Goal: Task Accomplishment & Management: Use online tool/utility

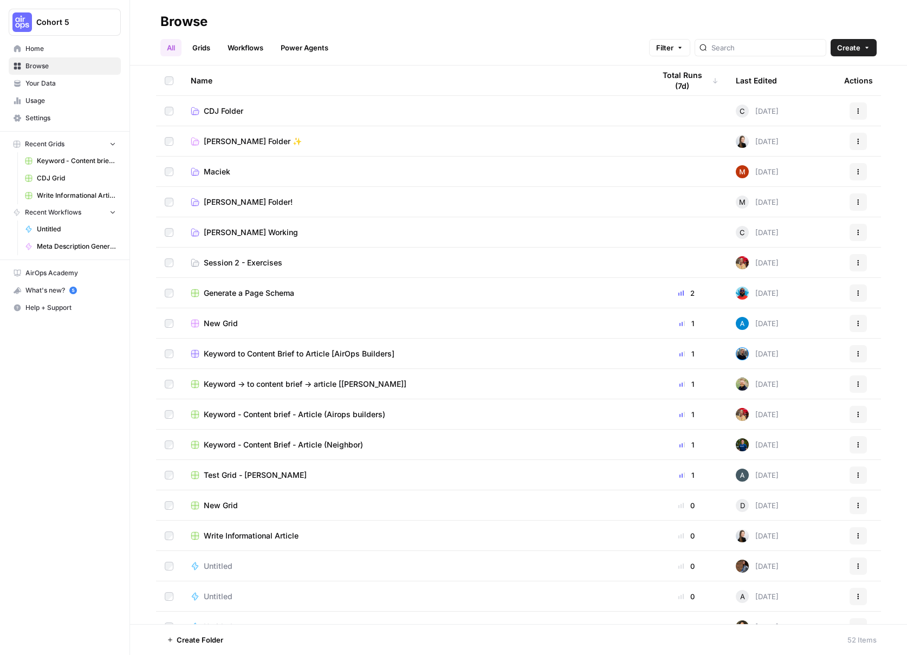
click at [292, 194] on td "[PERSON_NAME] Folder!" at bounding box center [414, 202] width 464 height 30
click at [290, 203] on span "[PERSON_NAME] Folder!" at bounding box center [248, 202] width 89 height 11
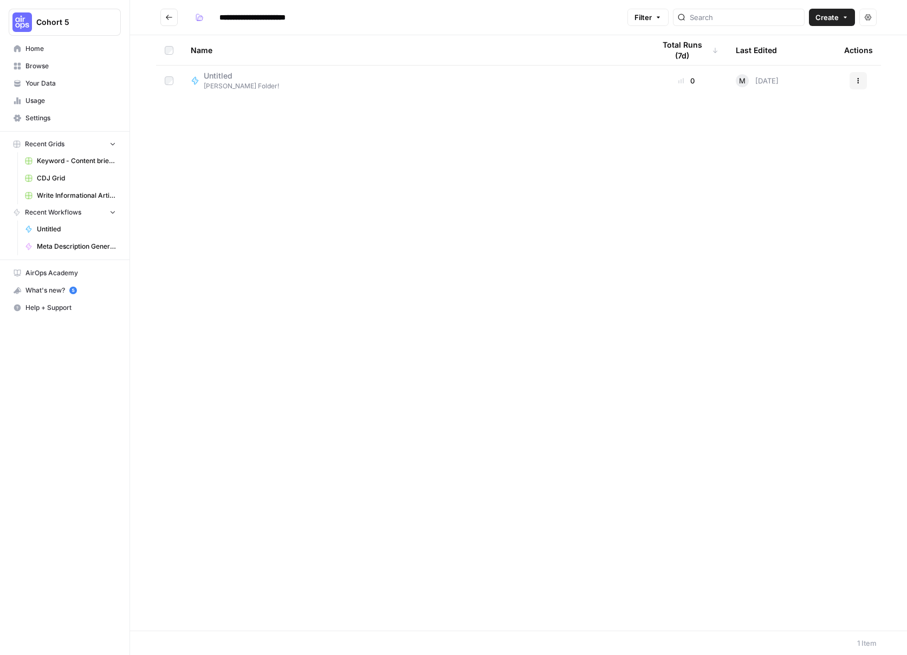
click at [422, 280] on div "Name Total Runs (7d) Last Edited Actions Untitled [PERSON_NAME] Folder! 0 M [DA…" at bounding box center [518, 332] width 777 height 595
click at [219, 70] on span "Untitled" at bounding box center [237, 75] width 67 height 11
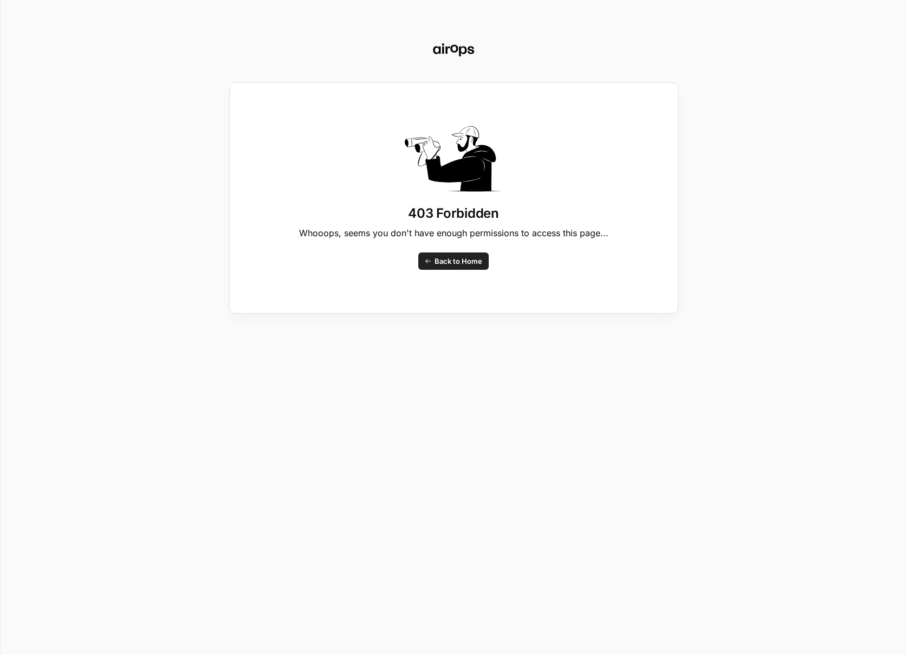
click at [437, 260] on span "Back to Home" at bounding box center [458, 261] width 48 height 11
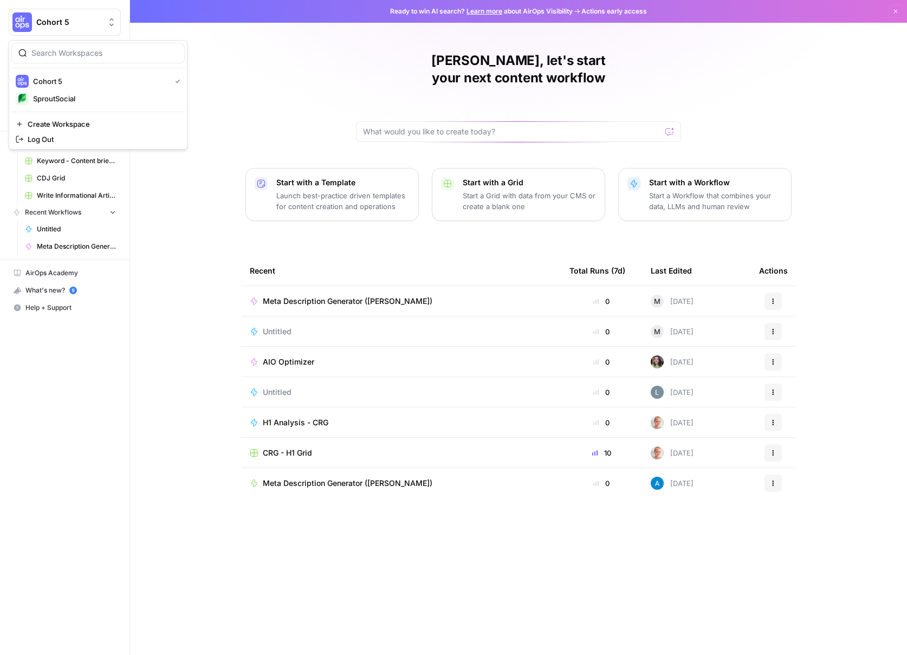
click at [61, 25] on span "Cohort 5" at bounding box center [69, 22] width 66 height 11
click at [292, 78] on div "[PERSON_NAME], let's start your next content workflow Start with a Template Lau…" at bounding box center [518, 327] width 777 height 655
click at [58, 64] on span "Browse" at bounding box center [70, 66] width 90 height 10
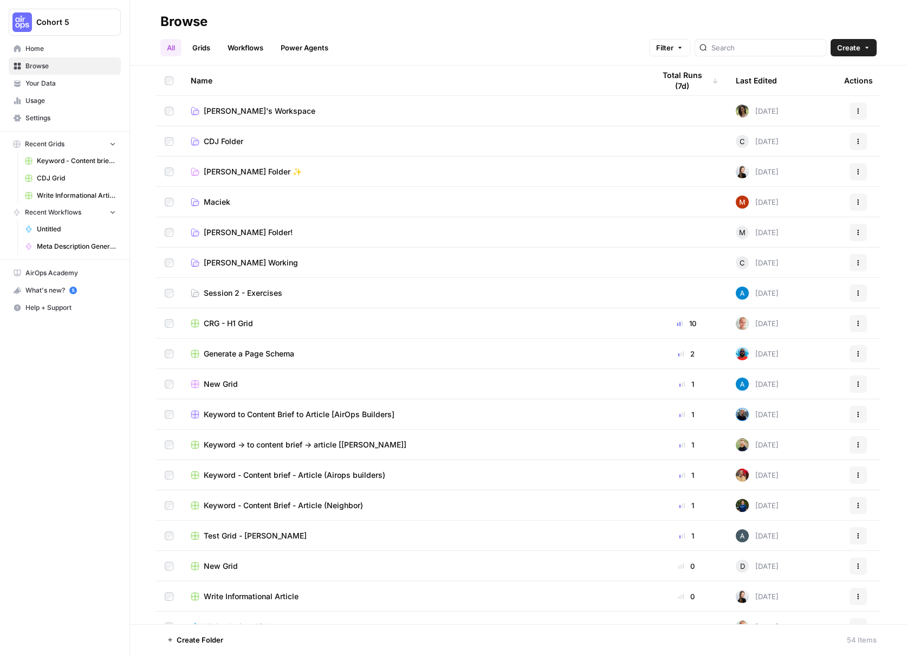
click at [324, 233] on link "[PERSON_NAME] Folder!" at bounding box center [414, 232] width 446 height 11
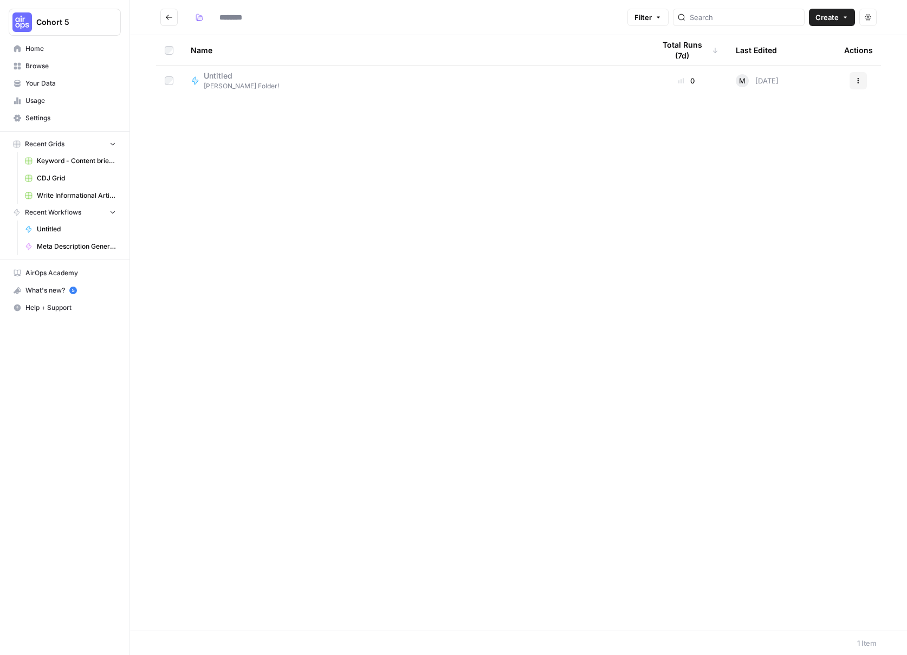
click at [324, 233] on div "Name Total Runs (7d) Last Edited Actions Untitled [PERSON_NAME] Folder! 0 M [DA…" at bounding box center [518, 332] width 777 height 595
type input "**********"
click at [260, 77] on span "Untitled" at bounding box center [237, 75] width 67 height 11
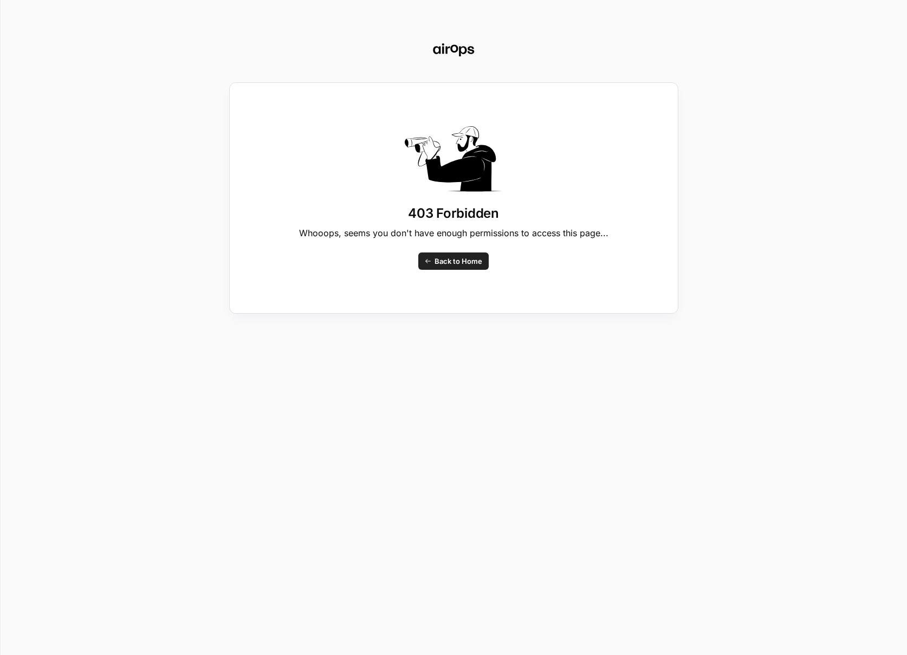
click at [446, 264] on span "Back to Home" at bounding box center [458, 261] width 48 height 11
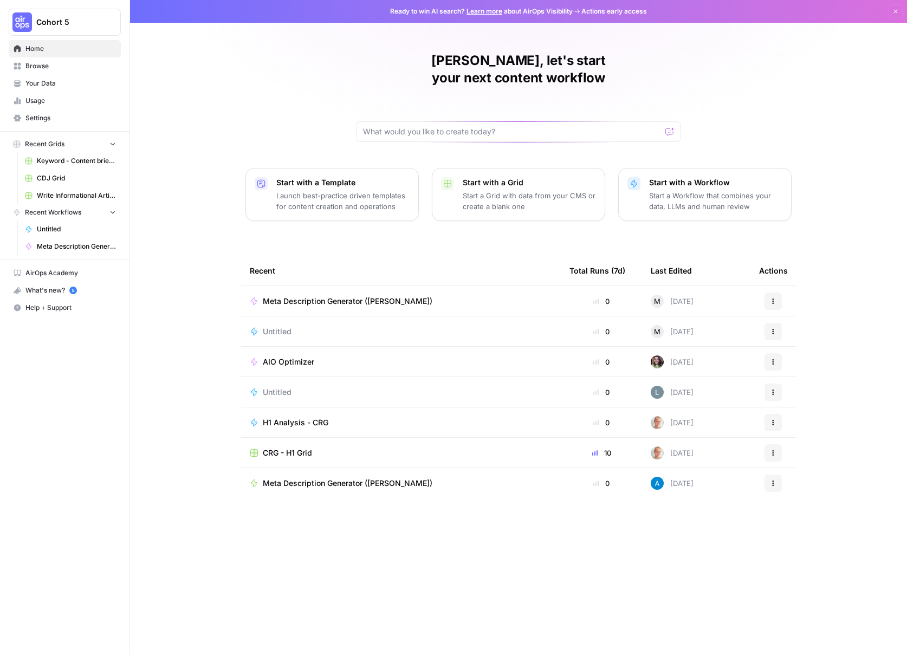
click at [31, 22] on img "Workspace: Cohort 5" at bounding box center [21, 21] width 19 height 19
click at [51, 77] on span "Cohort 5" at bounding box center [99, 81] width 133 height 11
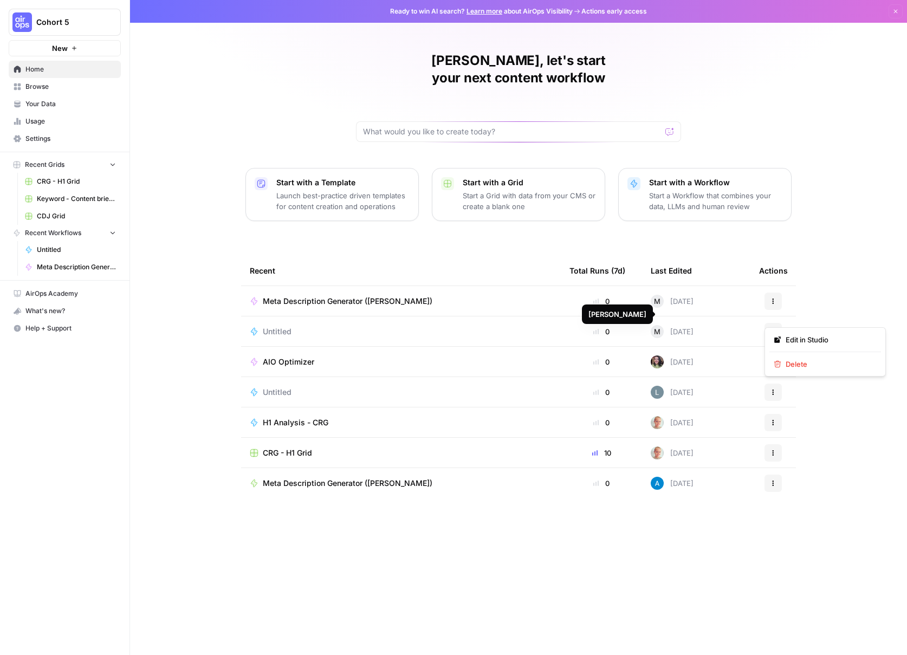
click at [771, 328] on icon "button" at bounding box center [773, 331] width 6 height 6
click at [786, 338] on span "Edit in Studio" at bounding box center [828, 339] width 87 height 11
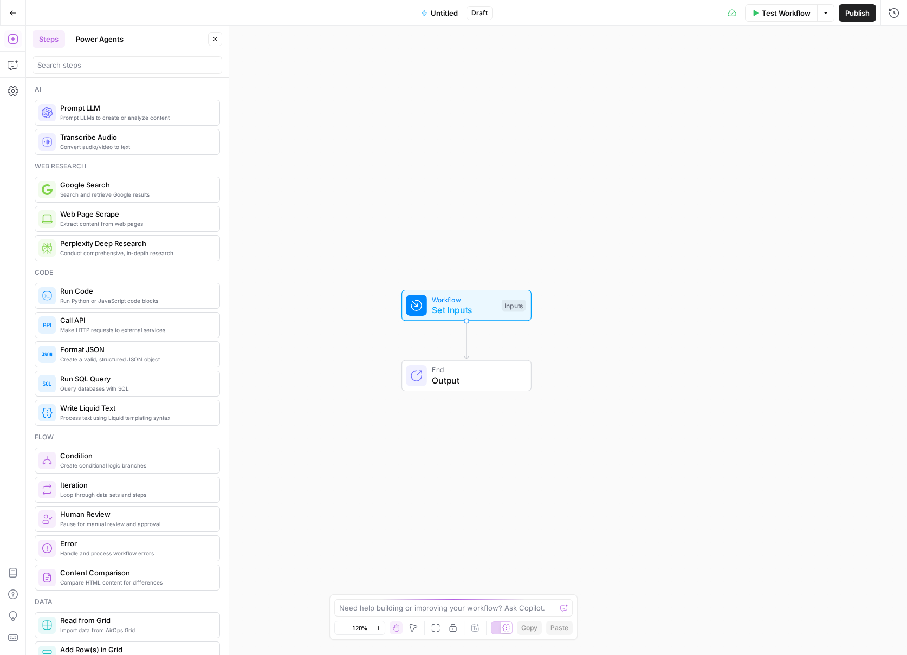
click at [432, 14] on span "Untitled" at bounding box center [444, 13] width 27 height 11
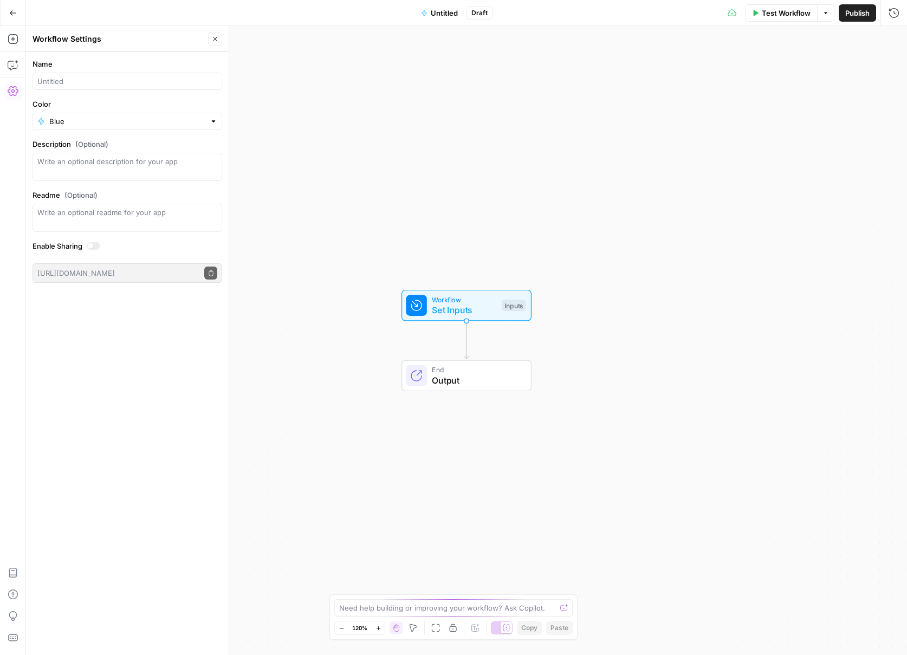
click at [440, 14] on span "Untitled" at bounding box center [444, 13] width 27 height 11
click at [452, 15] on span "Untitled" at bounding box center [444, 13] width 27 height 11
click at [107, 74] on div at bounding box center [127, 81] width 190 height 17
type input "Meta Description Generator ([PERSON_NAME])"
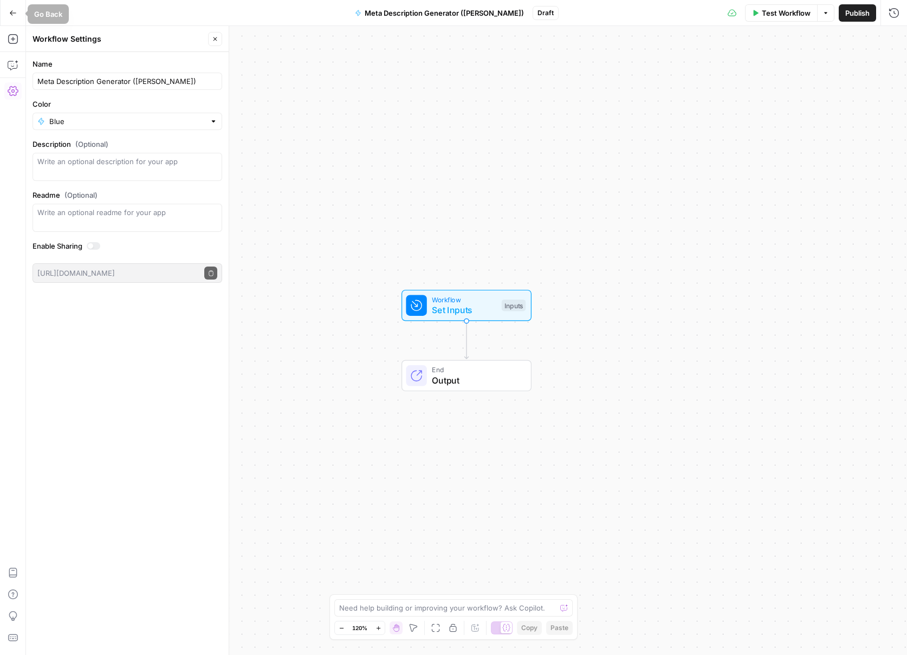
click at [214, 37] on icon "button" at bounding box center [215, 39] width 6 height 6
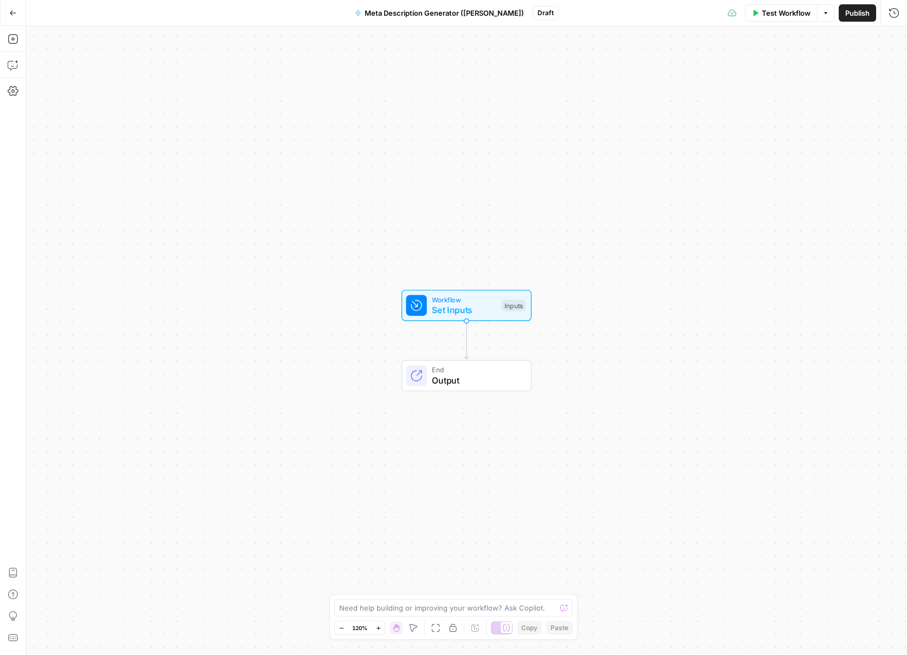
click at [11, 17] on button "Go Back" at bounding box center [12, 12] width 19 height 19
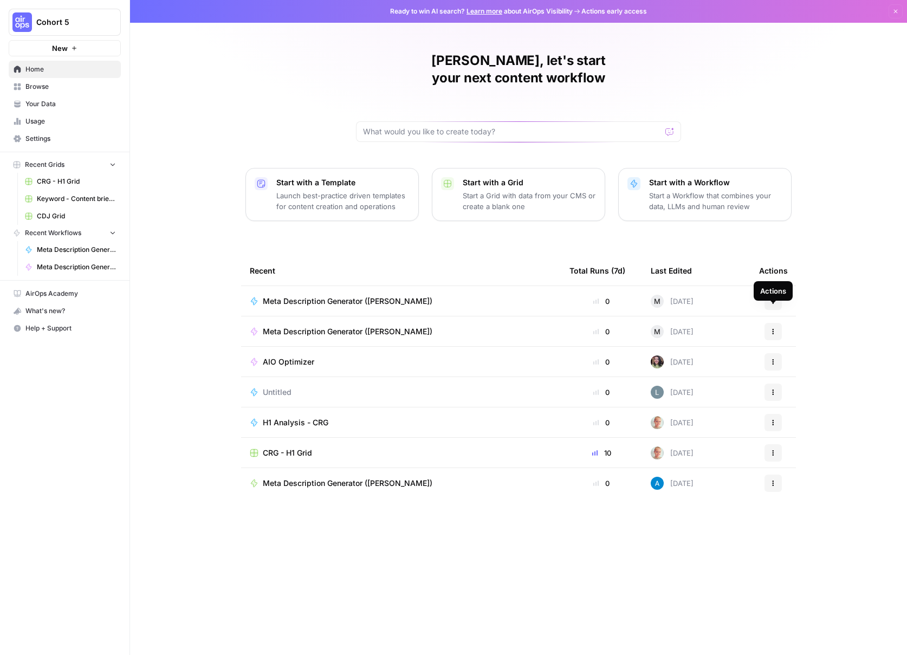
click at [770, 328] on icon "button" at bounding box center [773, 331] width 6 height 6
click at [768, 292] on button "Actions" at bounding box center [772, 300] width 17 height 17
click at [490, 296] on div "Meta Description Generator ([PERSON_NAME])" at bounding box center [401, 301] width 302 height 11
click at [28, 81] on link "Browse" at bounding box center [65, 86] width 112 height 17
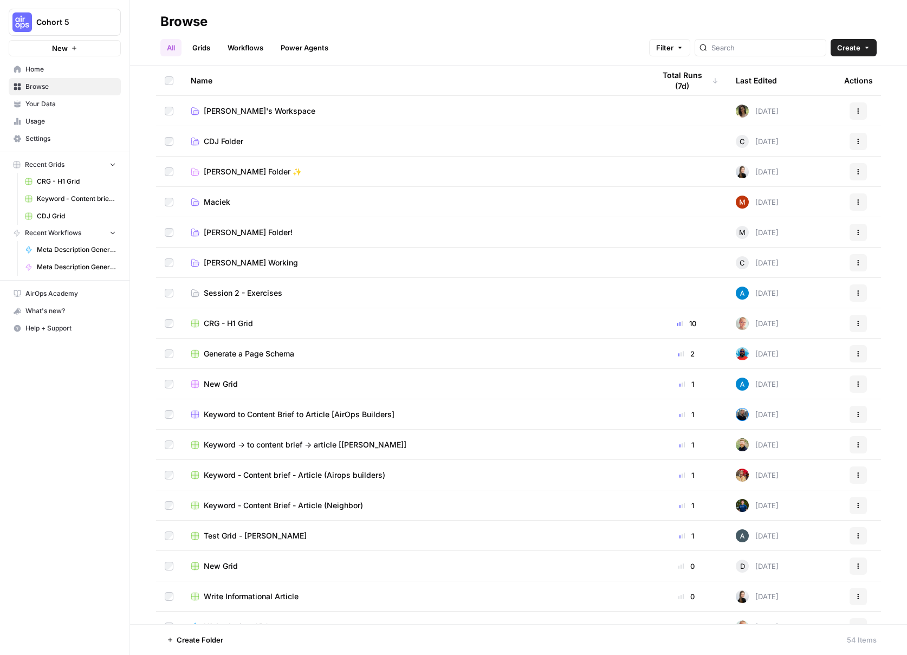
click at [288, 227] on span "[PERSON_NAME] Folder!" at bounding box center [248, 232] width 89 height 11
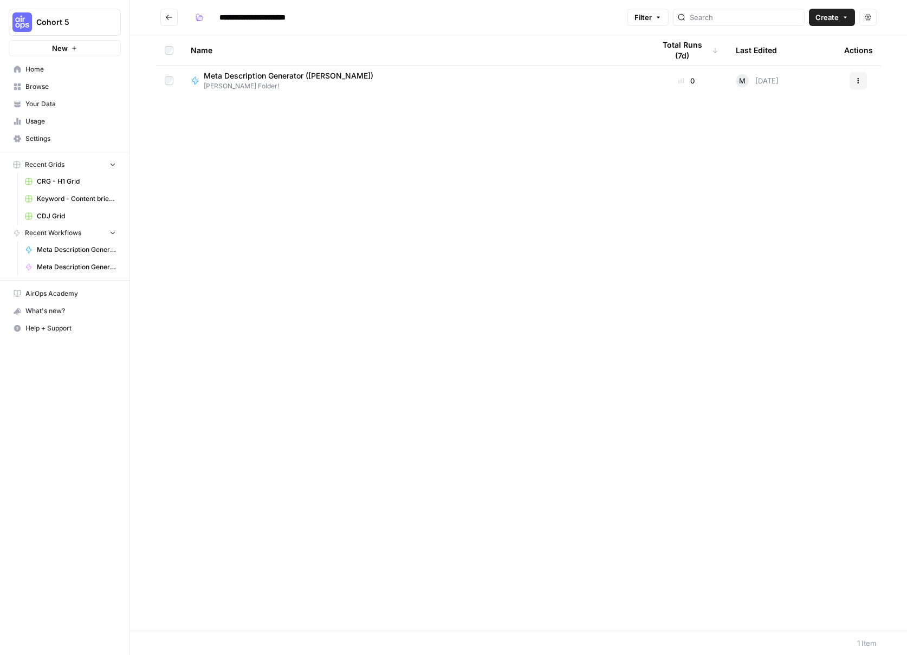
click at [347, 74] on span "Meta Description Generator ([PERSON_NAME])" at bounding box center [288, 75] width 169 height 11
type input "**********"
click at [290, 174] on div "Name Total Runs (7d) Last Edited Actions Meta Description Generator (Mary Keute…" at bounding box center [518, 332] width 777 height 595
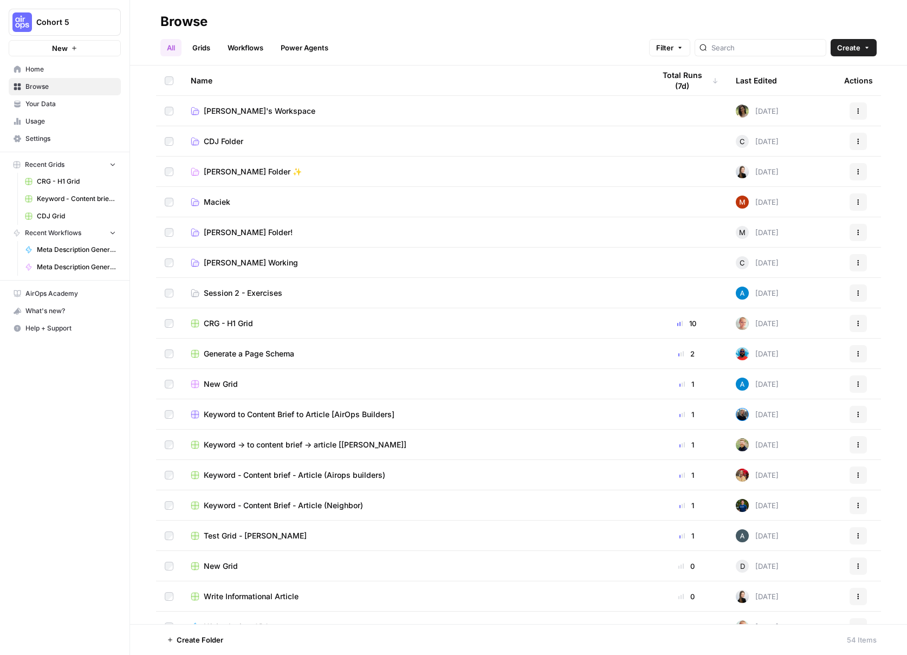
drag, startPoint x: 341, startPoint y: 223, endPoint x: 349, endPoint y: 219, distance: 9.3
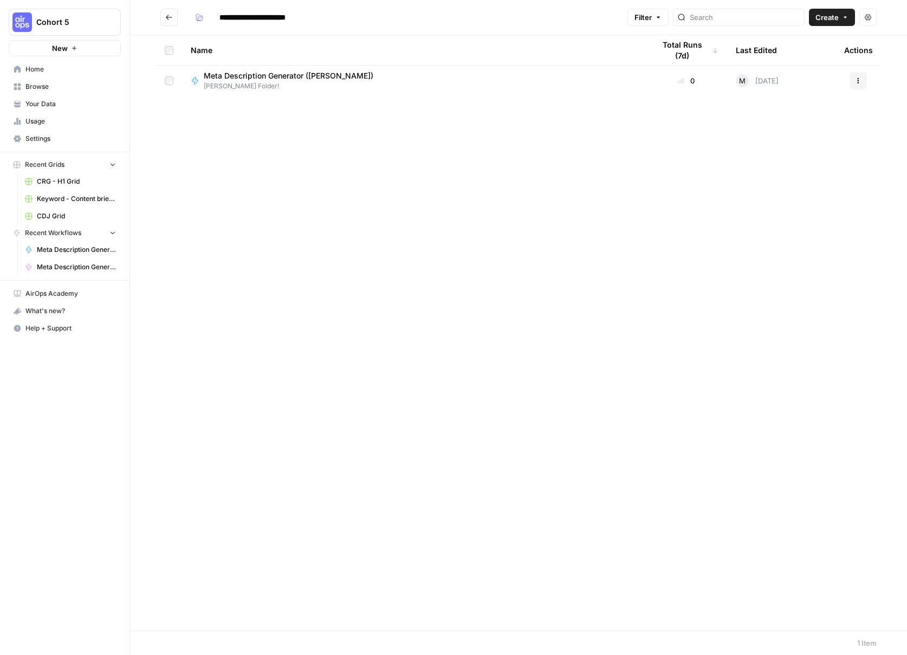
click at [60, 87] on span "Browse" at bounding box center [70, 87] width 90 height 10
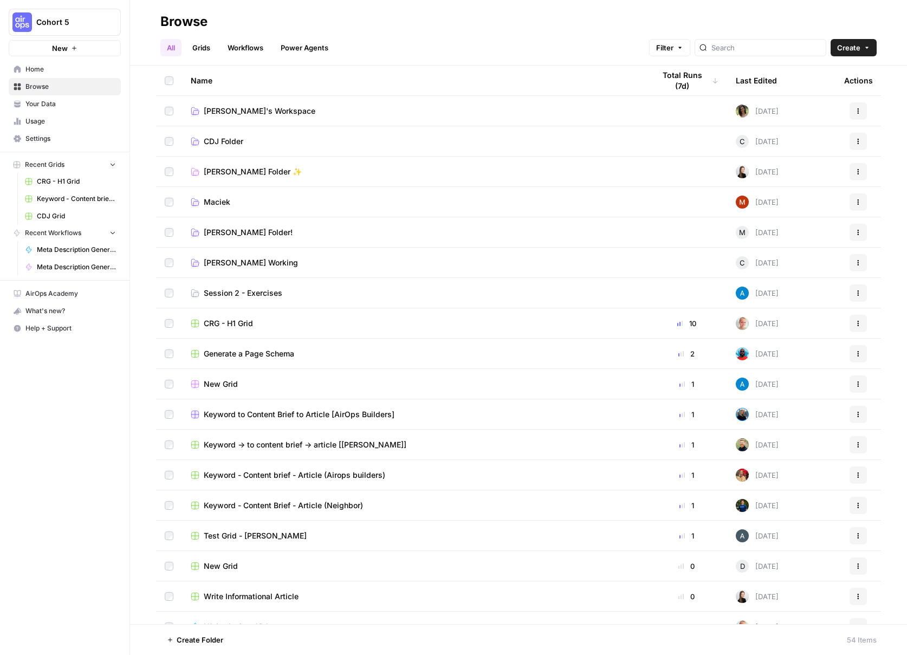
click at [45, 75] on link "Home" at bounding box center [65, 69] width 112 height 17
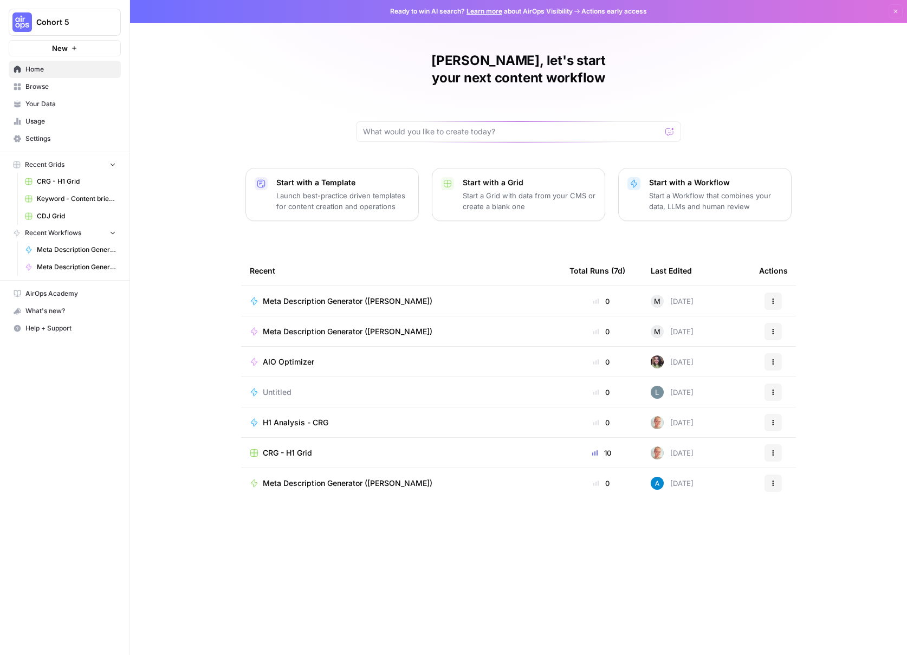
click at [400, 326] on span "Meta Description Generator ([PERSON_NAME])" at bounding box center [347, 331] width 169 height 11
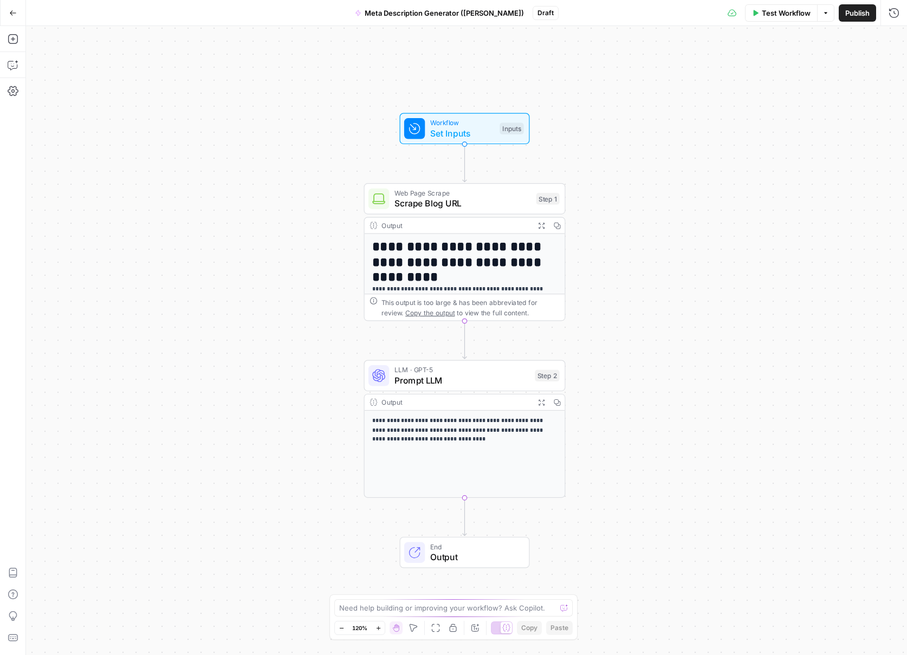
click at [478, 9] on span "Meta Description Generator ([PERSON_NAME])" at bounding box center [443, 13] width 159 height 11
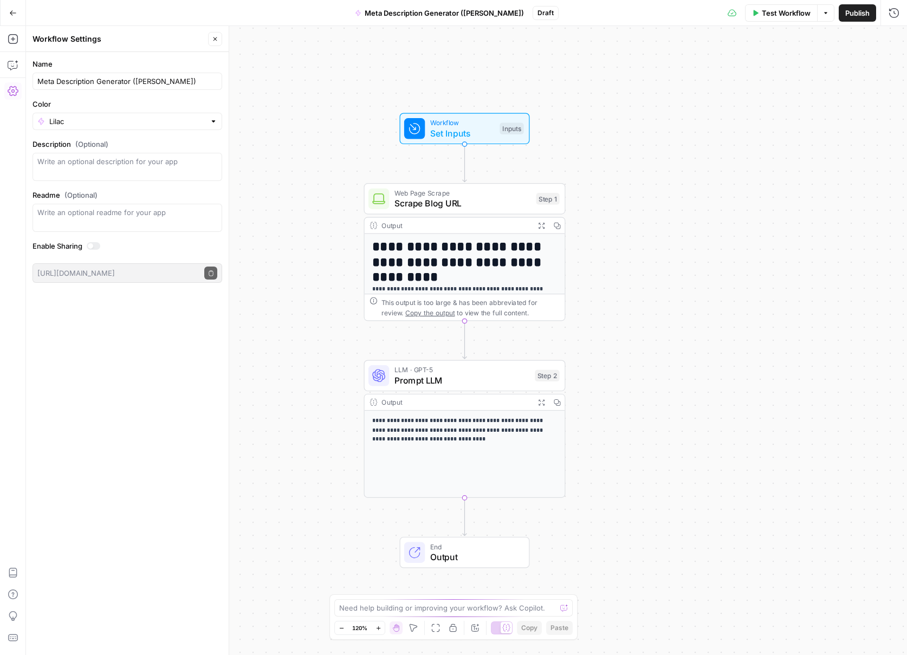
click at [11, 93] on icon "button" at bounding box center [13, 91] width 11 height 11
click at [9, 62] on icon "button" at bounding box center [13, 65] width 11 height 11
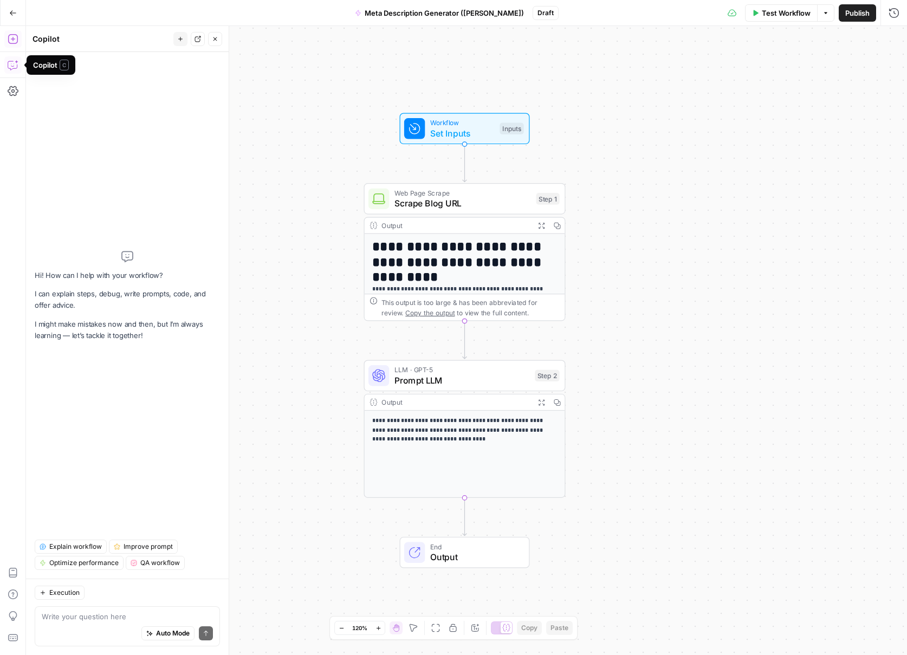
click at [8, 40] on icon "button" at bounding box center [13, 39] width 11 height 11
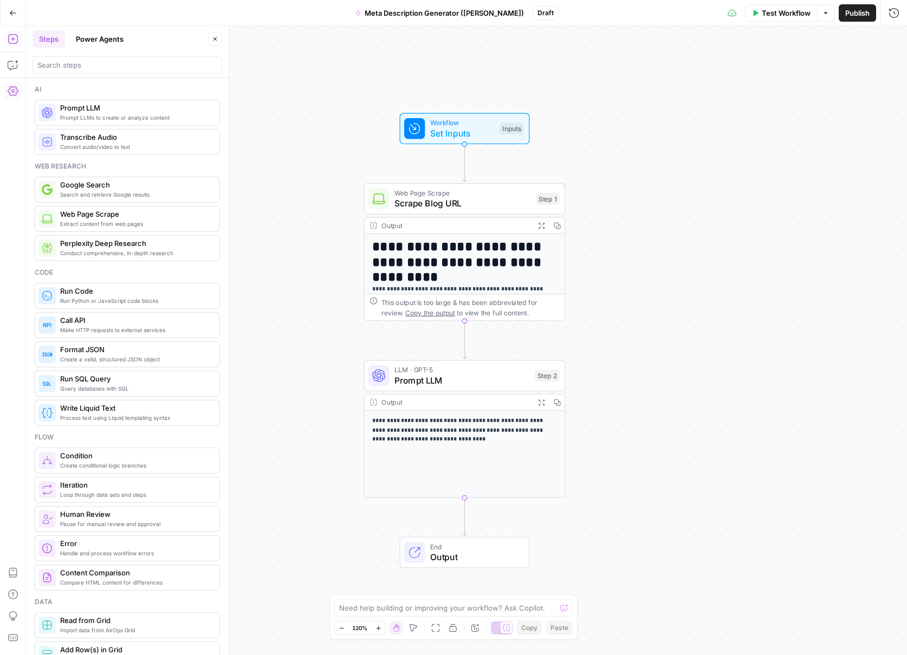
click at [11, 88] on icon "button" at bounding box center [13, 91] width 11 height 11
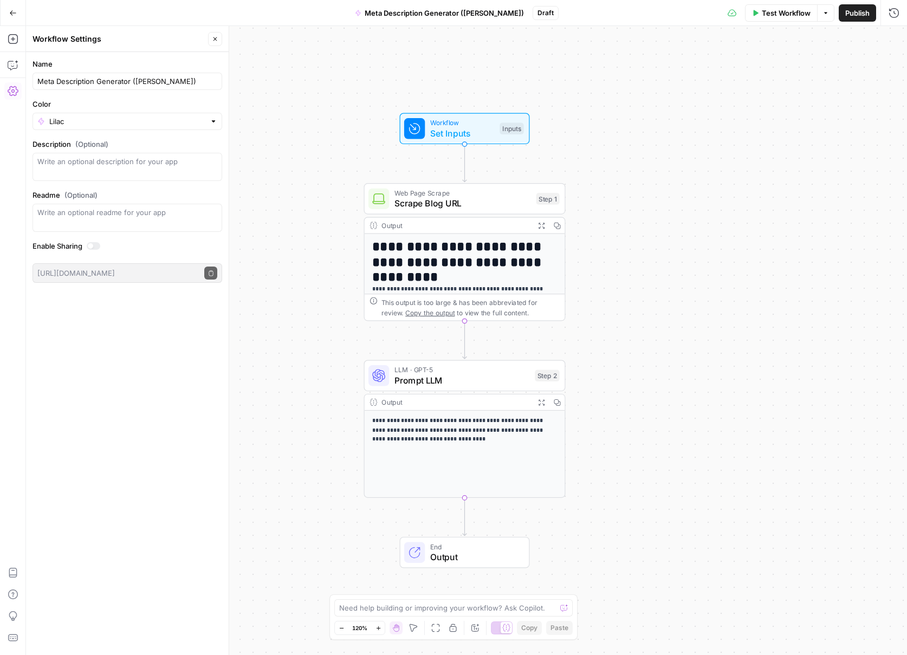
click at [826, 18] on button "Options" at bounding box center [825, 12] width 17 height 17
click at [649, 78] on div "**********" at bounding box center [466, 340] width 881 height 629
click at [344, 79] on div "**********" at bounding box center [466, 340] width 881 height 629
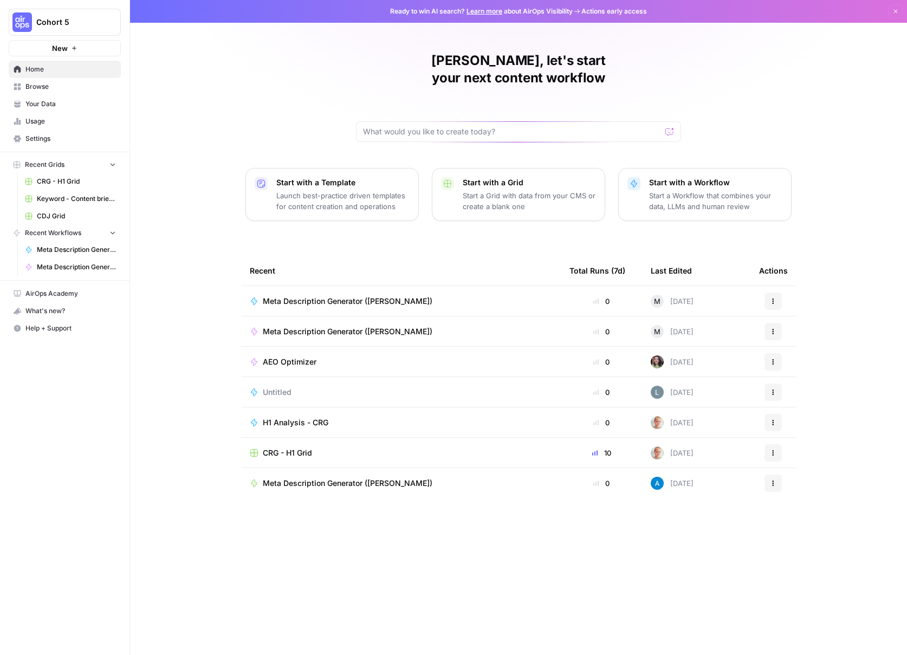
click at [38, 89] on span "Browse" at bounding box center [70, 87] width 90 height 10
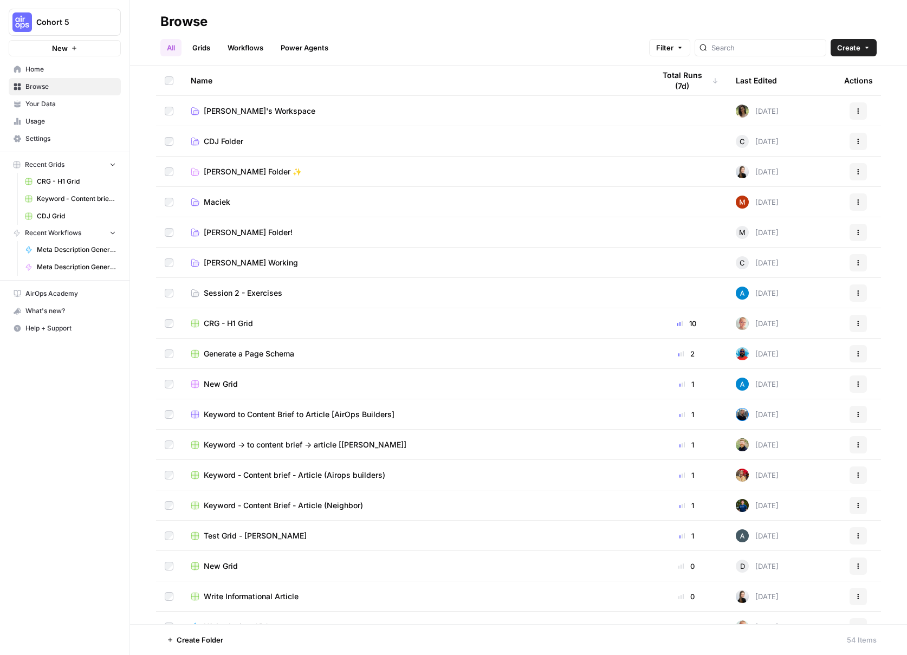
click at [303, 292] on link "Session 2 - Exercises" at bounding box center [414, 293] width 446 height 11
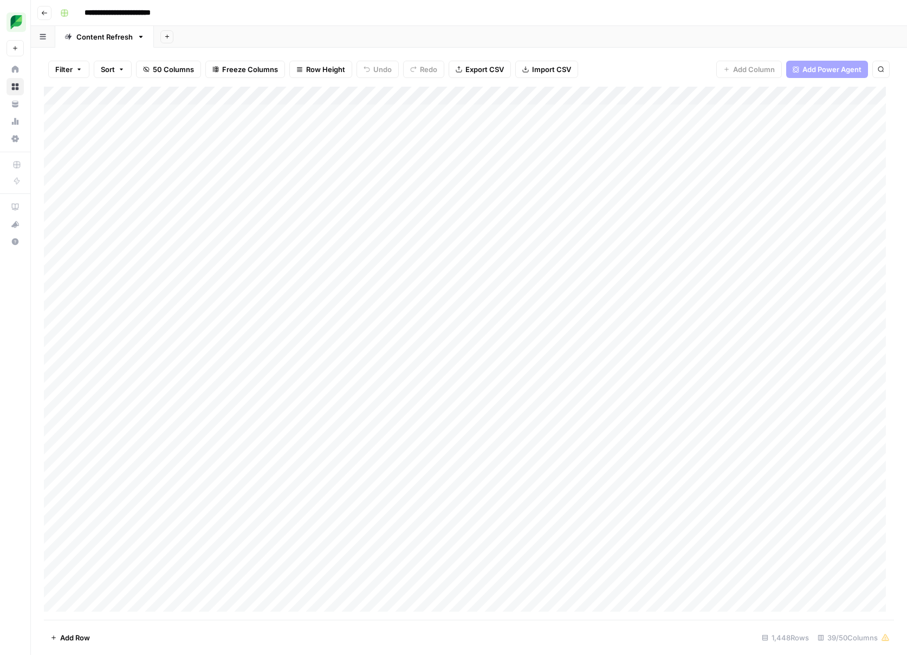
click at [560, 36] on div "Add Sheet" at bounding box center [530, 37] width 753 height 22
